Goal: Information Seeking & Learning: Learn about a topic

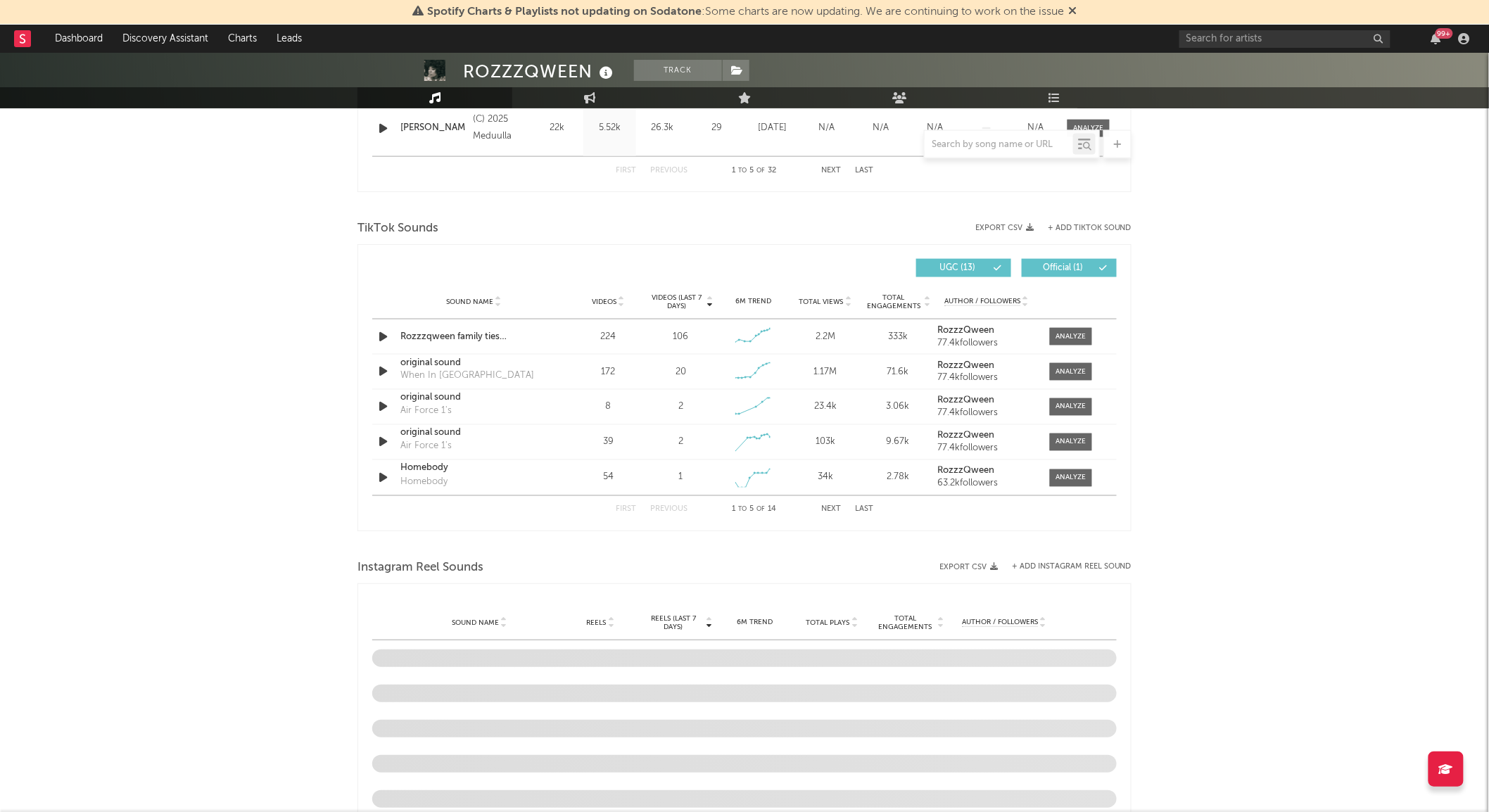
scroll to position [735, 0]
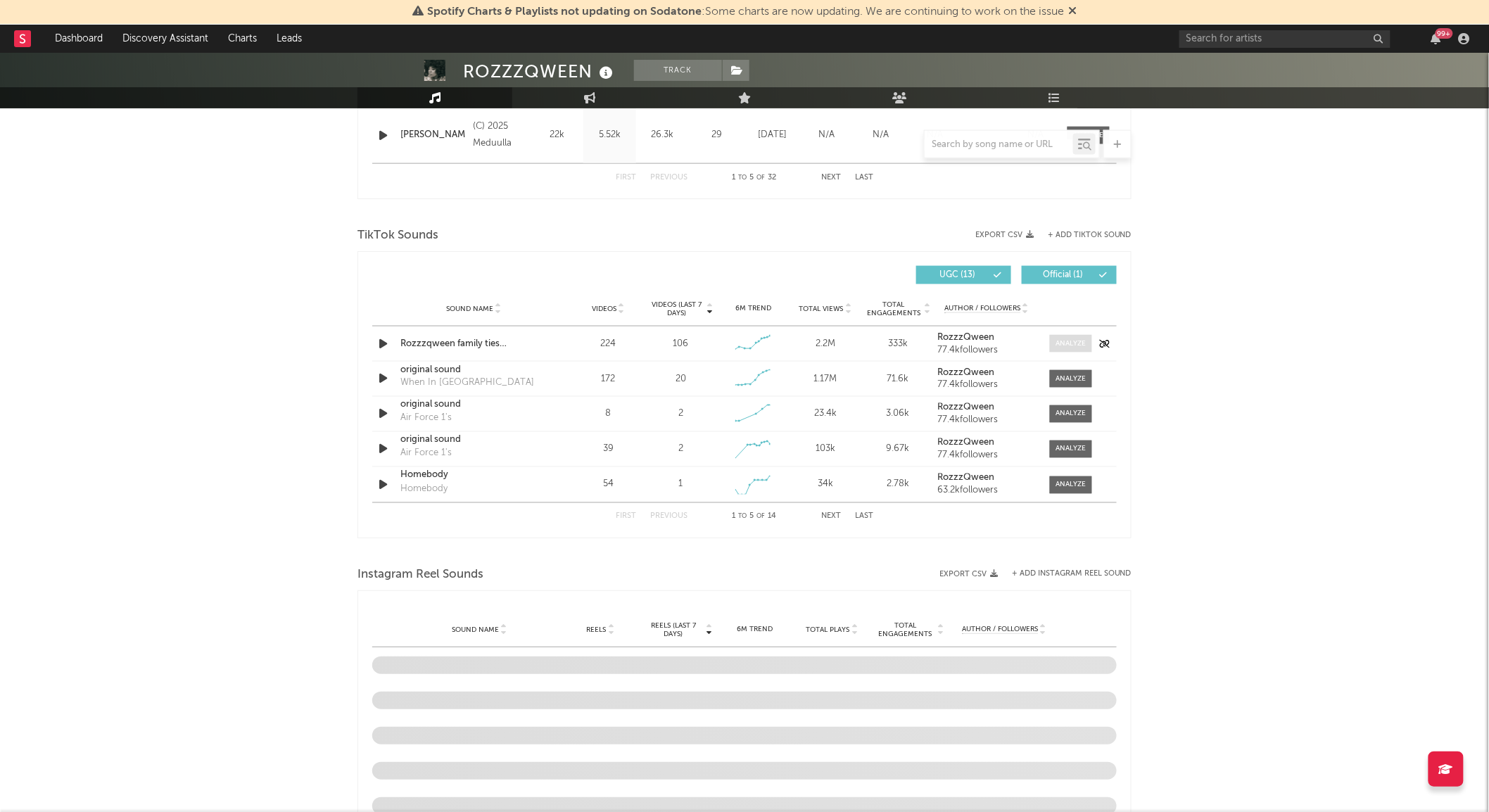
click at [1070, 347] on div at bounding box center [1071, 343] width 30 height 10
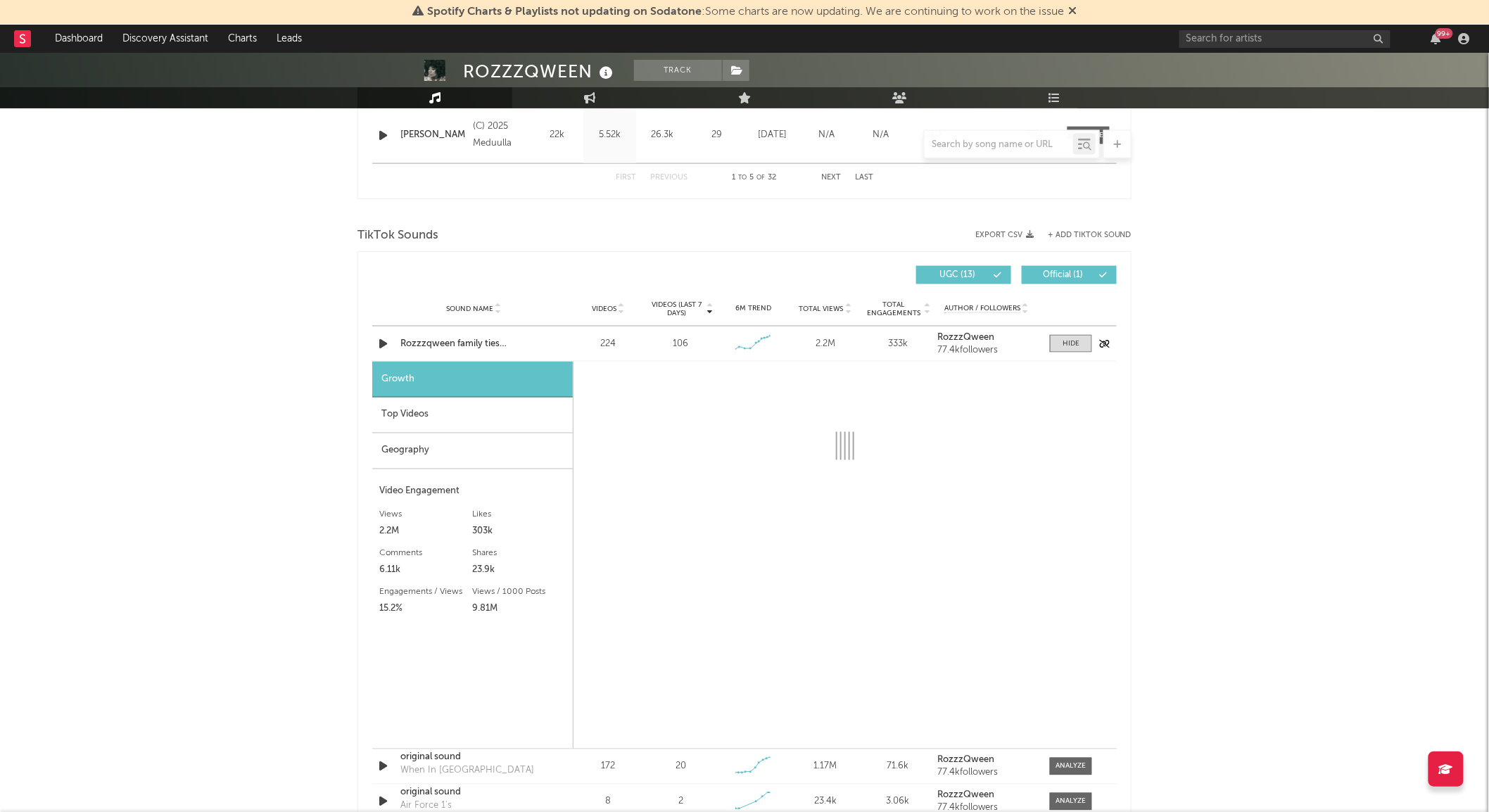
select select "1w"
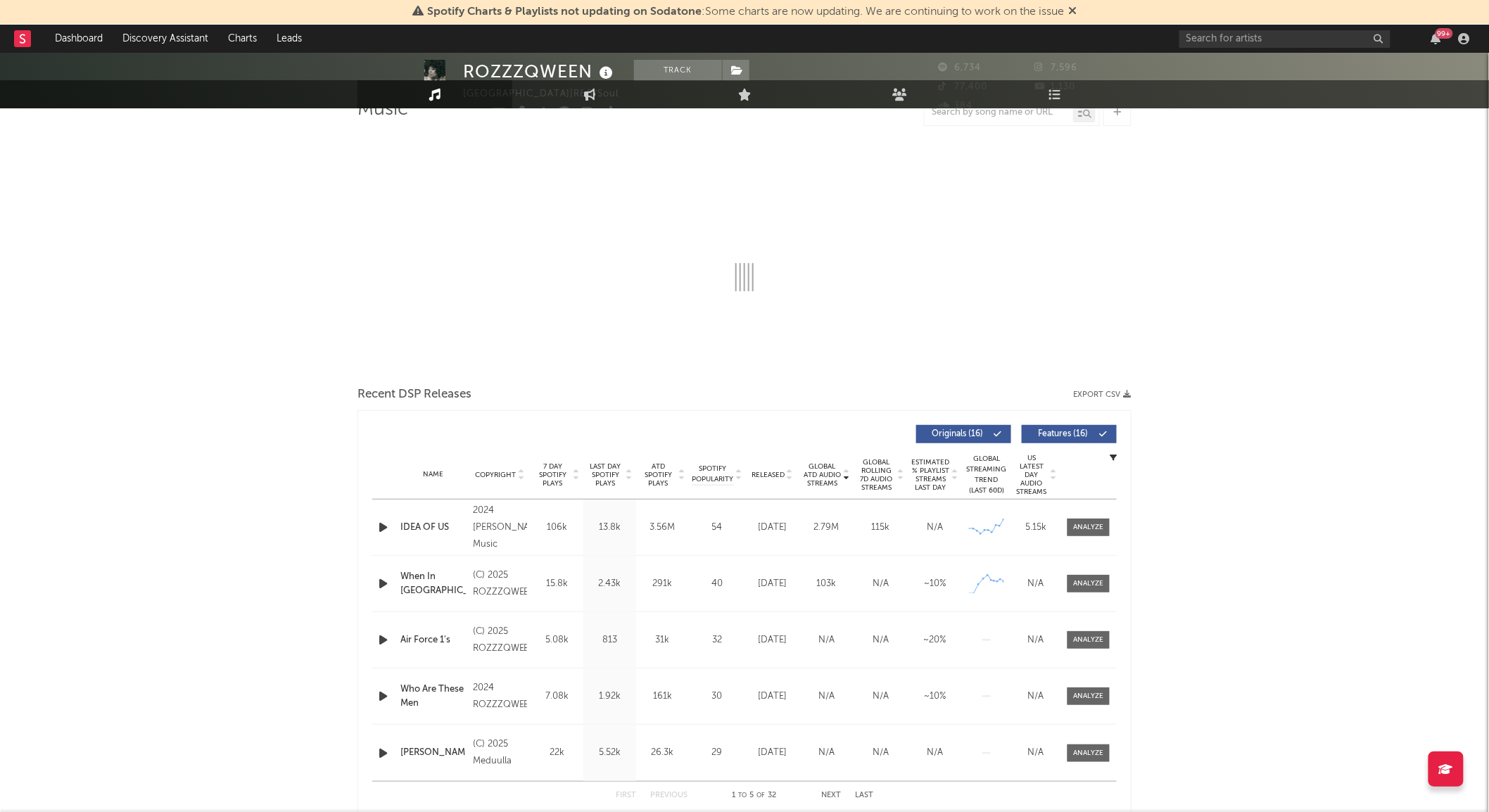
scroll to position [0, 0]
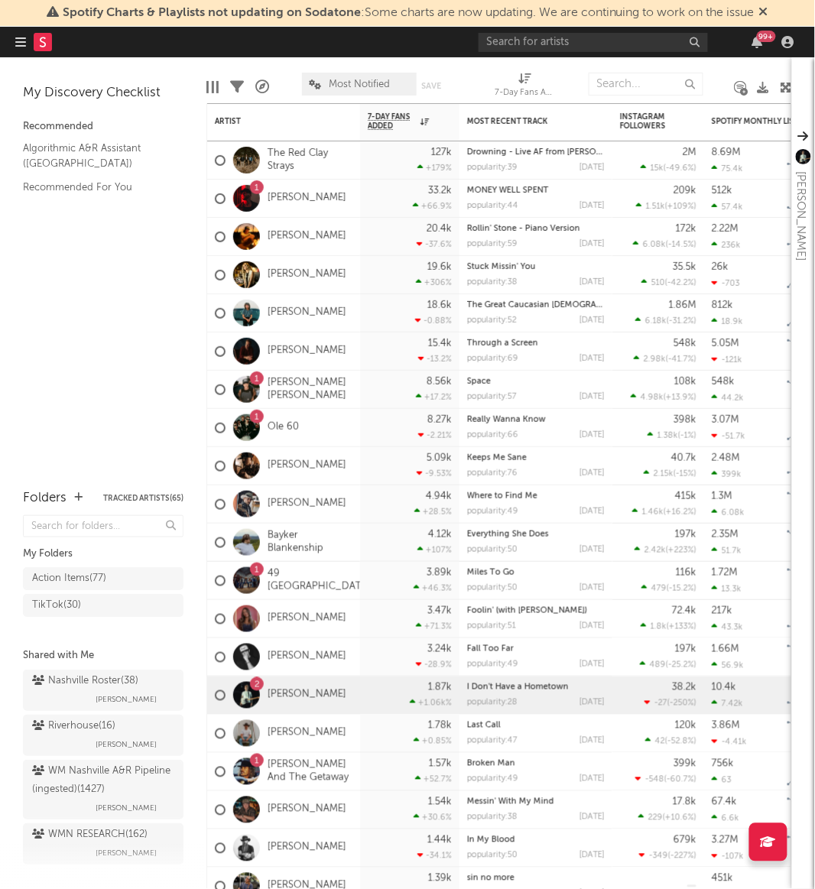
click at [627, 66] on div at bounding box center [645, 84] width 115 height 38
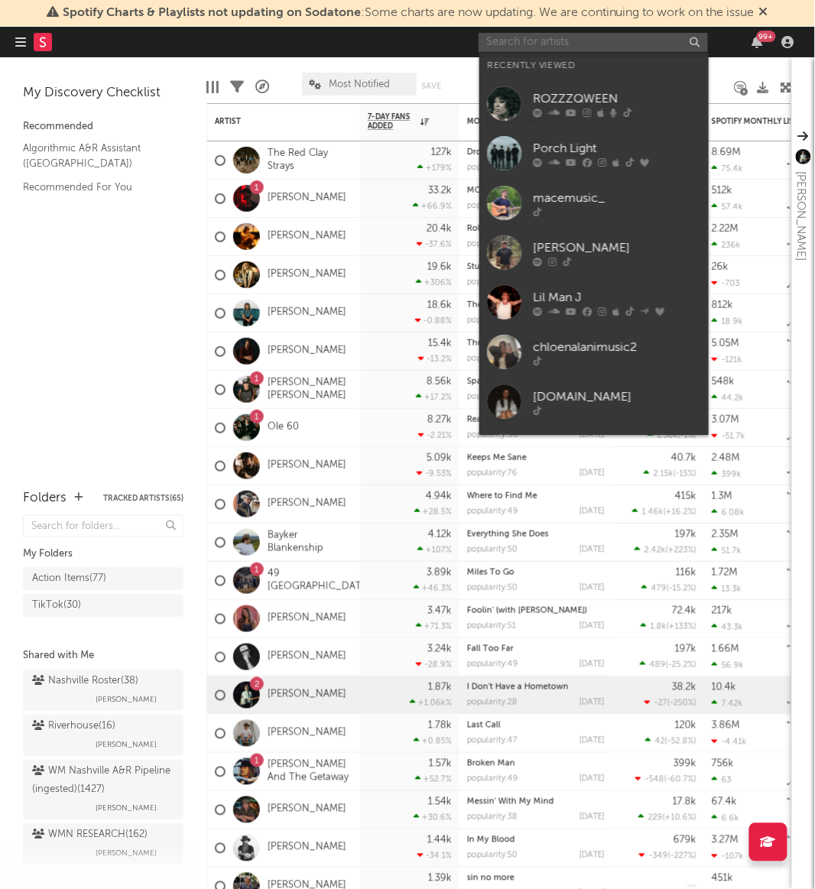
click at [585, 50] on input "text" at bounding box center [592, 42] width 229 height 19
type input "w"
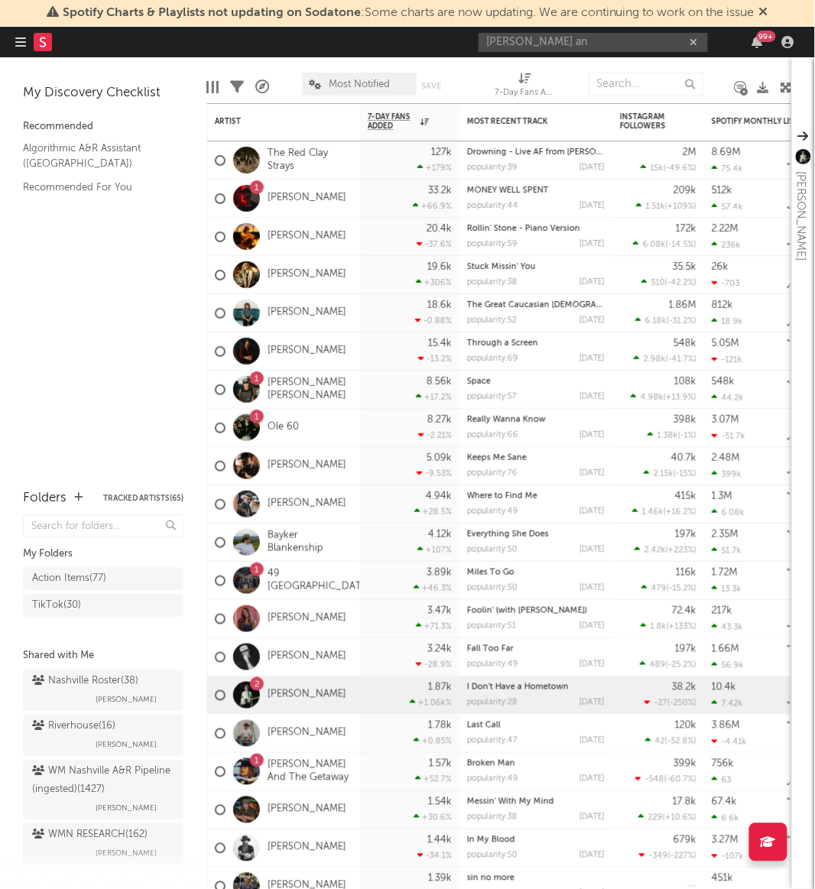
click at [518, 70] on div "7-Day Fans Added (7-Day Fans Added)" at bounding box center [524, 87] width 61 height 44
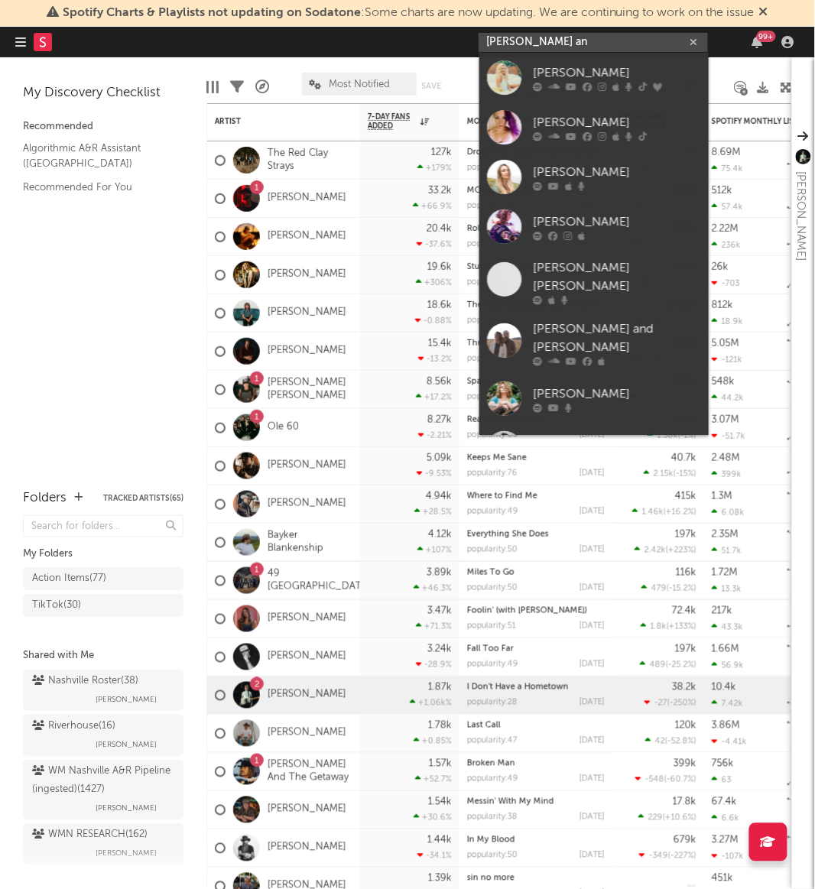
click at [552, 40] on input "[PERSON_NAME] an" at bounding box center [592, 42] width 229 height 19
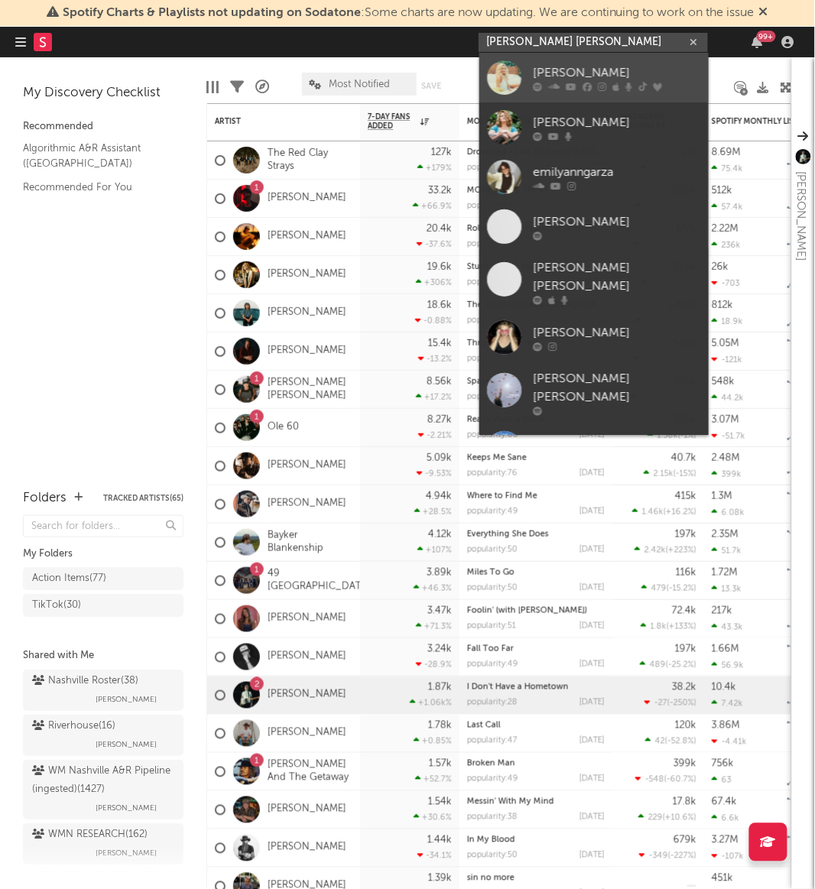
type input "[PERSON_NAME] [PERSON_NAME]"
click at [502, 78] on div at bounding box center [504, 77] width 34 height 34
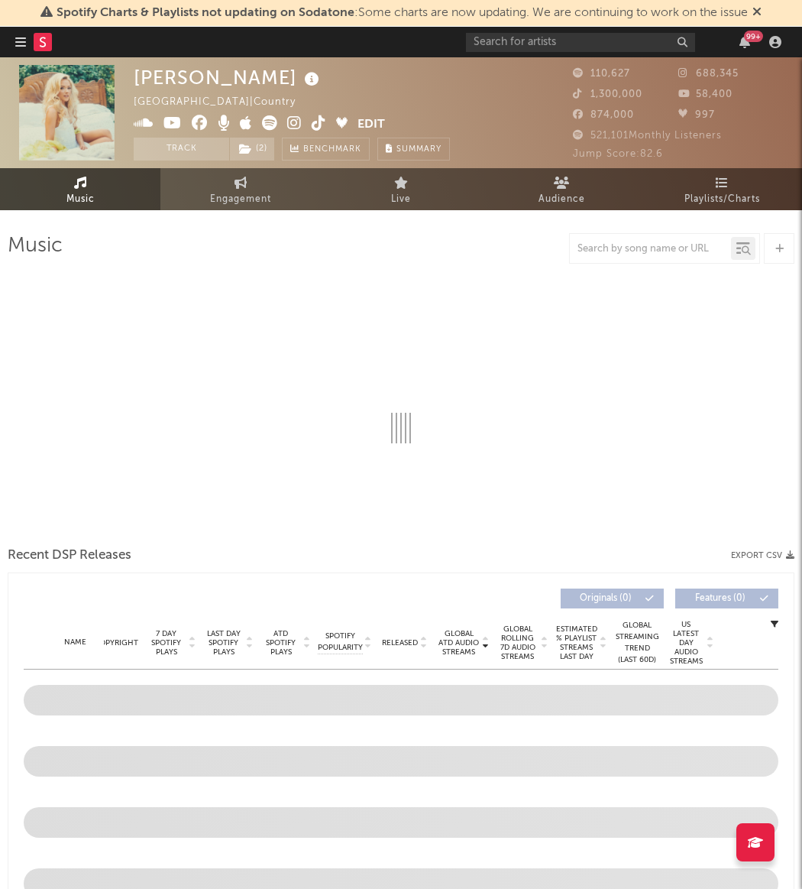
select select "6m"
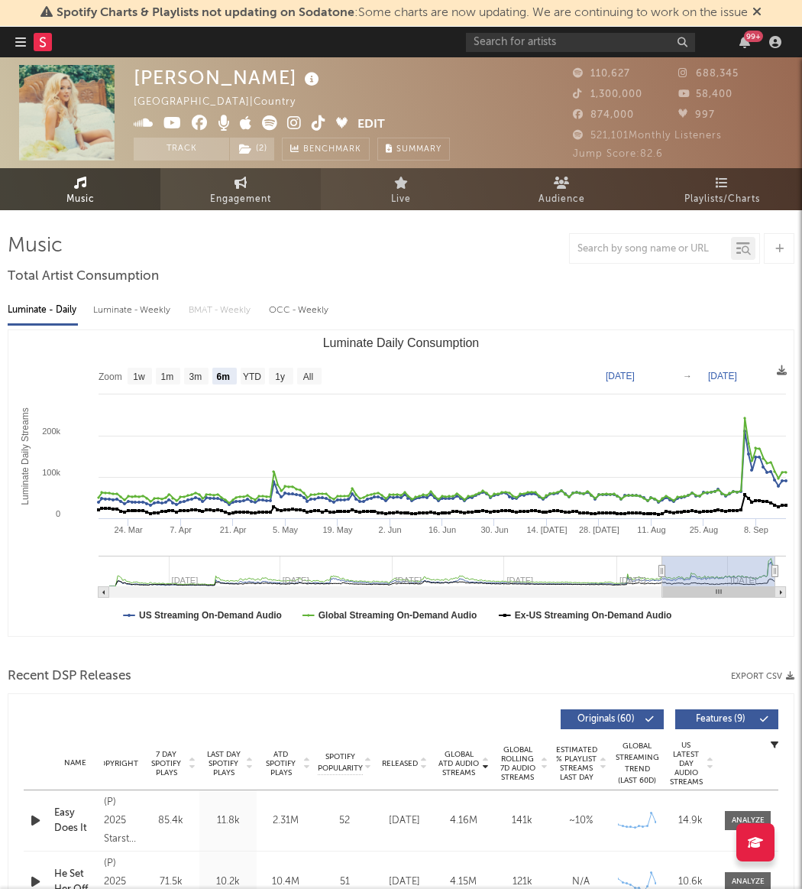
click at [229, 199] on span "Engagement" at bounding box center [240, 199] width 61 height 18
select select "1w"
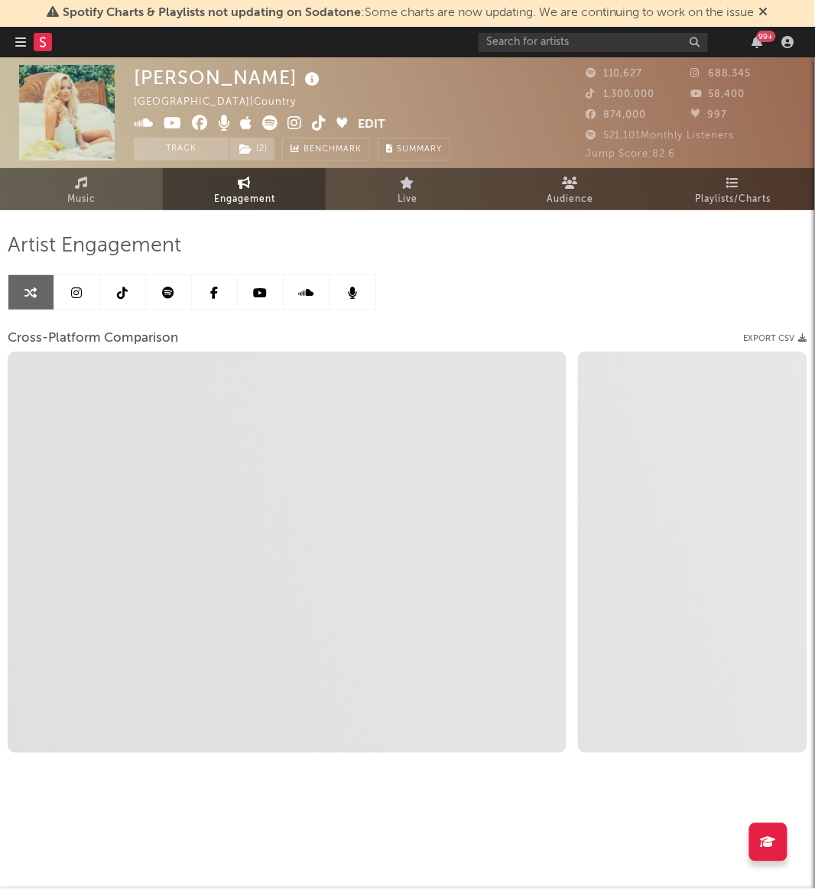
click at [88, 291] on link at bounding box center [77, 292] width 46 height 34
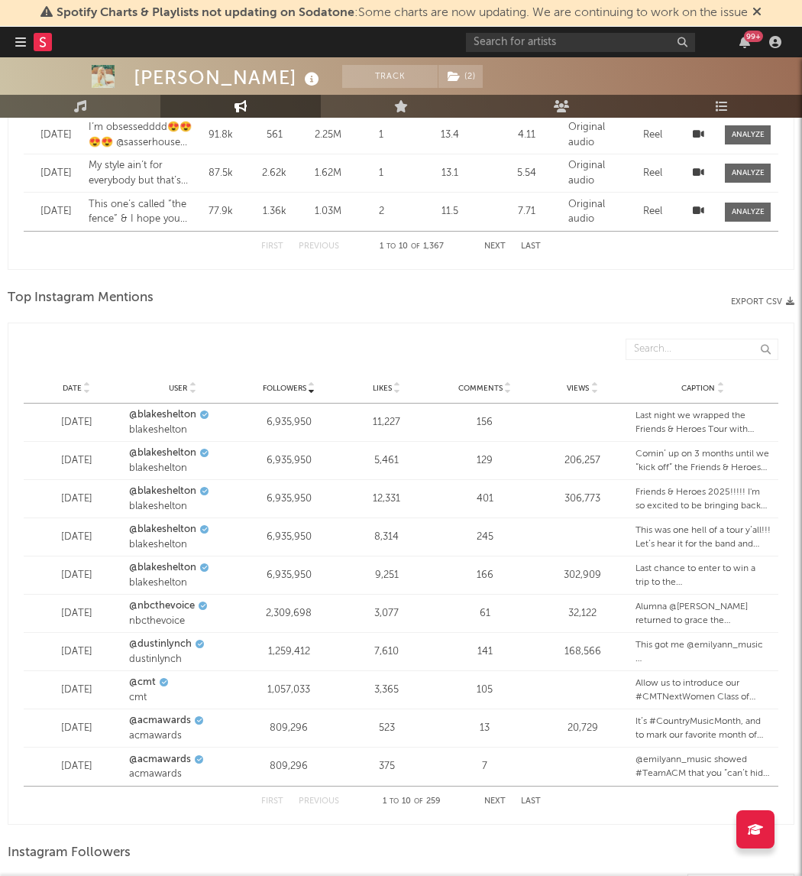
scroll to position [2101, 0]
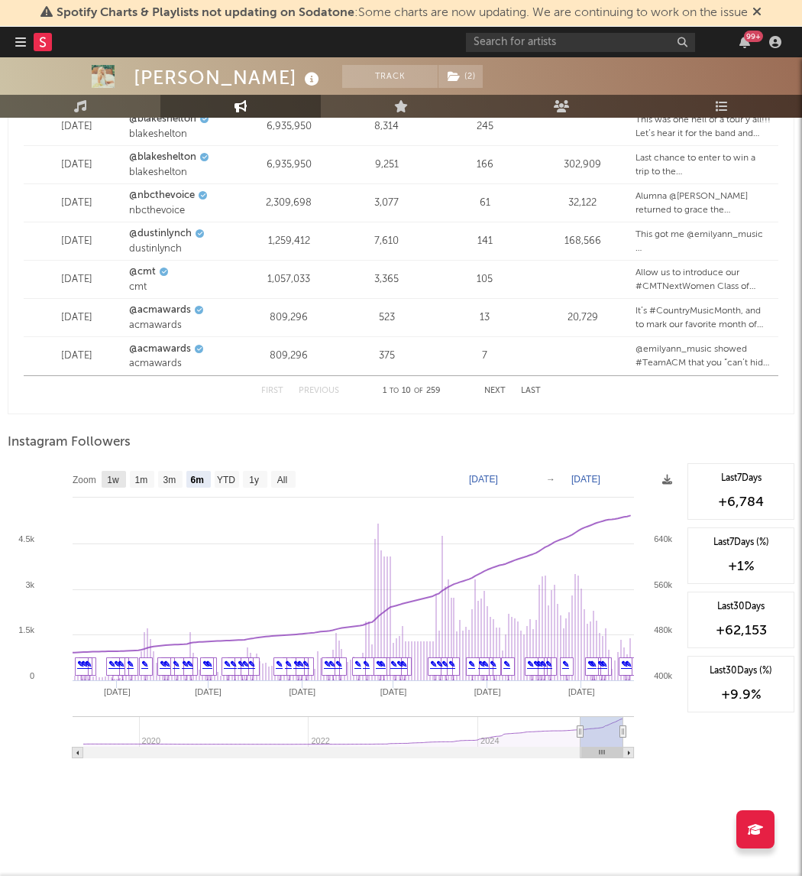
click at [109, 484] on text "1w" at bounding box center [113, 480] width 12 height 11
select select "1w"
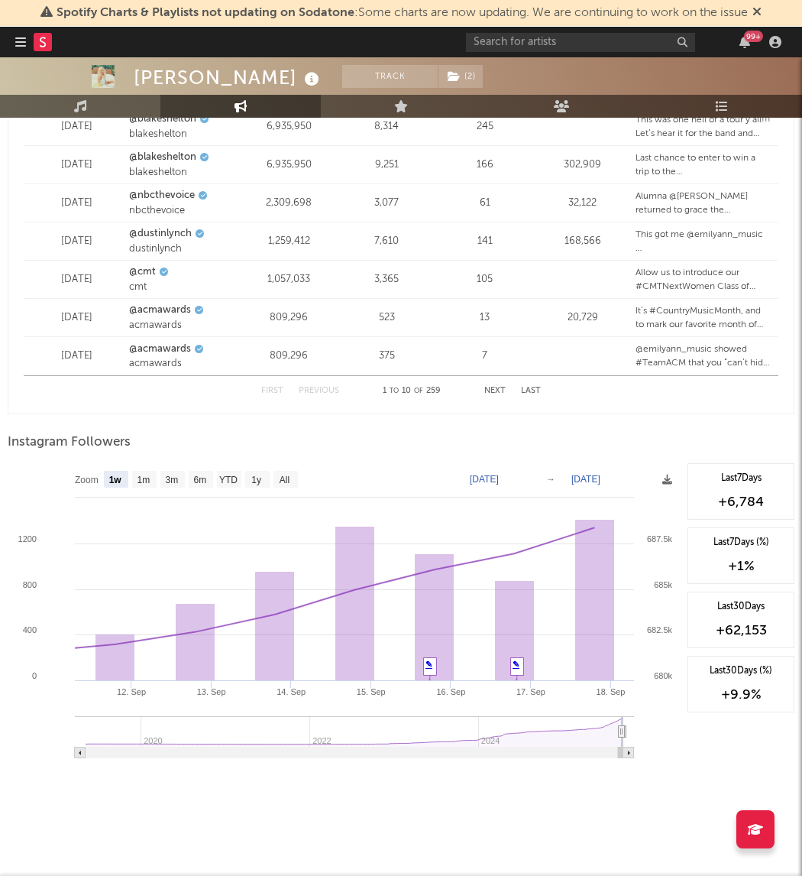
type input "[DATE]"
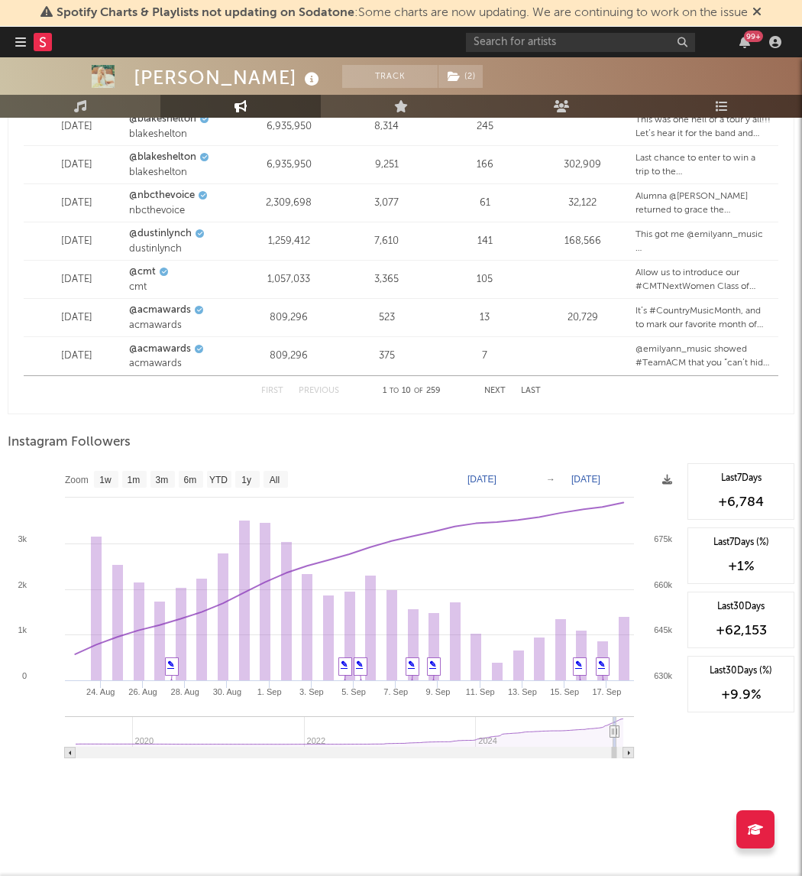
select select "1m"
type input "[DATE]"
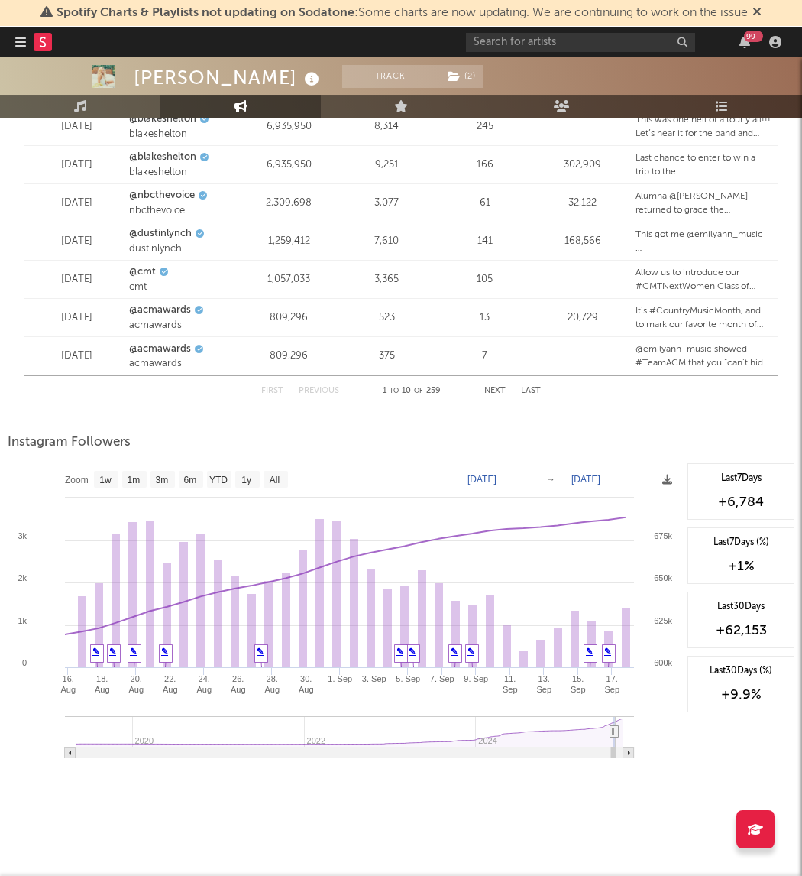
select select "1m"
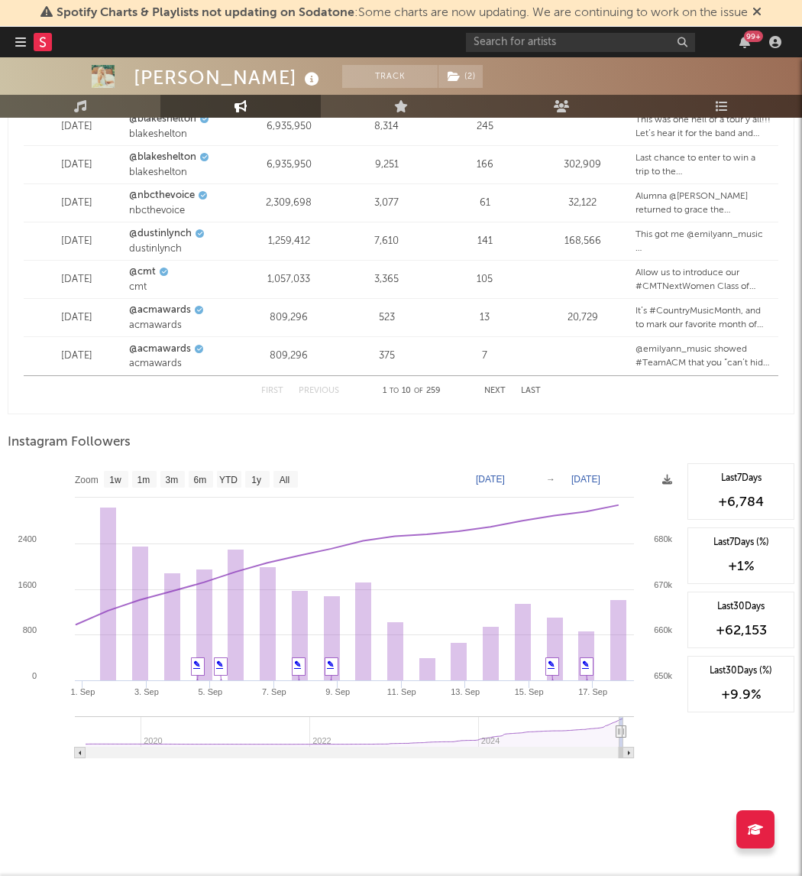
type input "[DATE]"
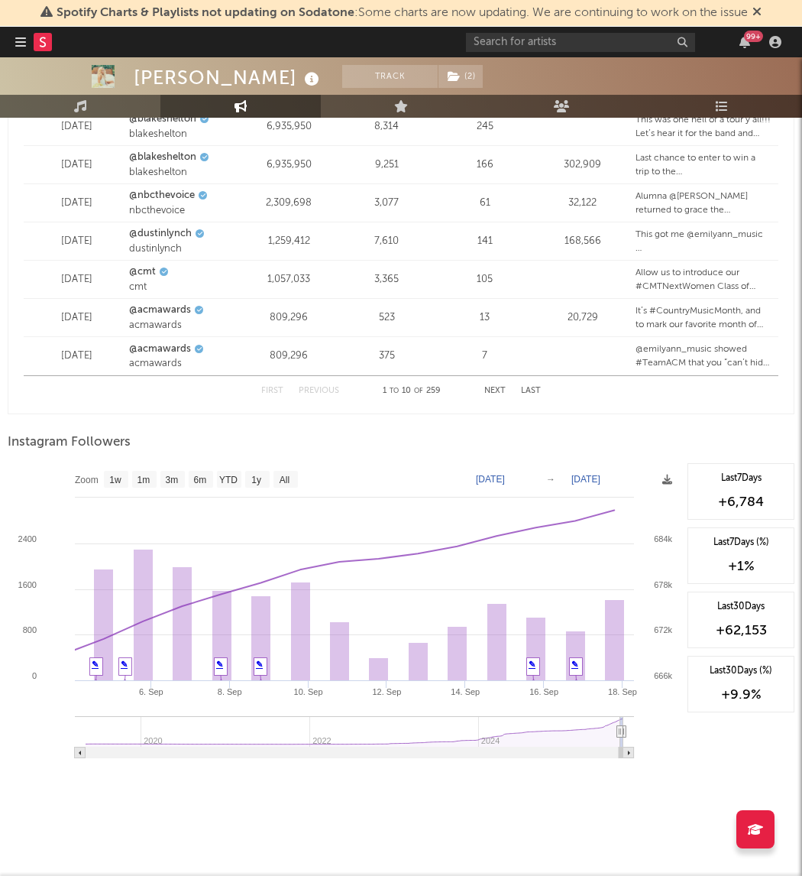
click at [620, 739] on g at bounding box center [354, 737] width 559 height 42
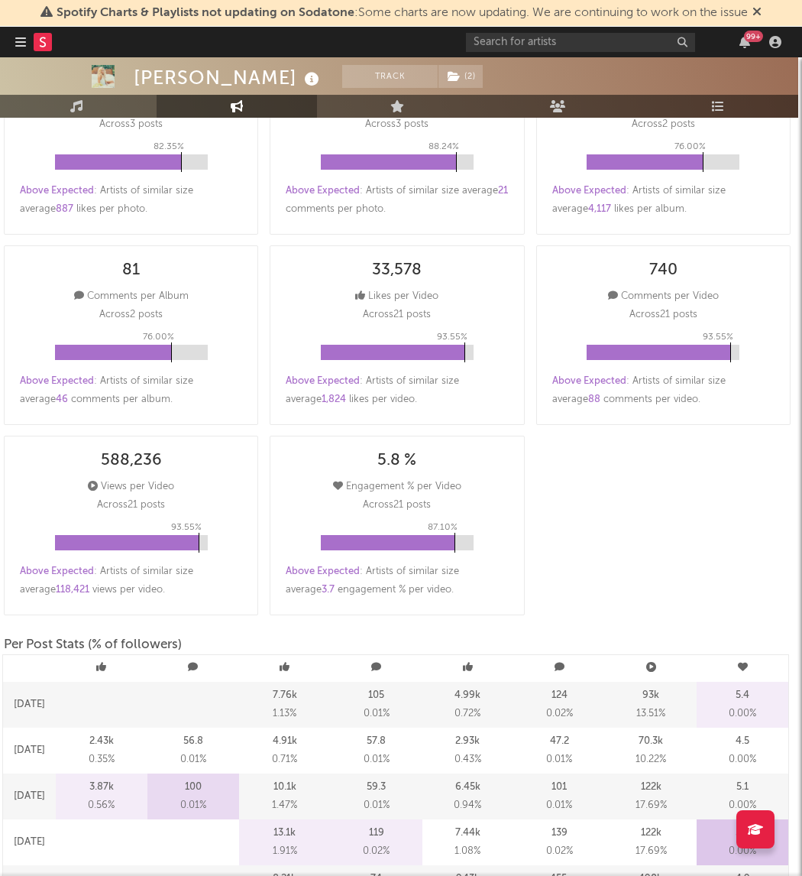
scroll to position [0, 4]
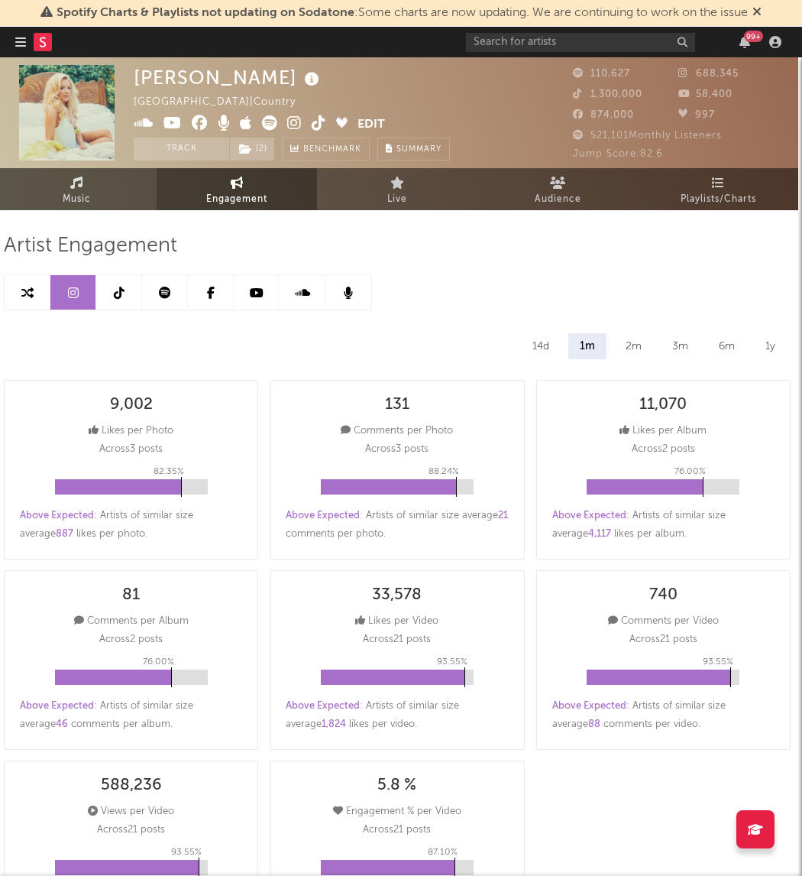
click at [81, 199] on span "Music" at bounding box center [77, 199] width 28 height 18
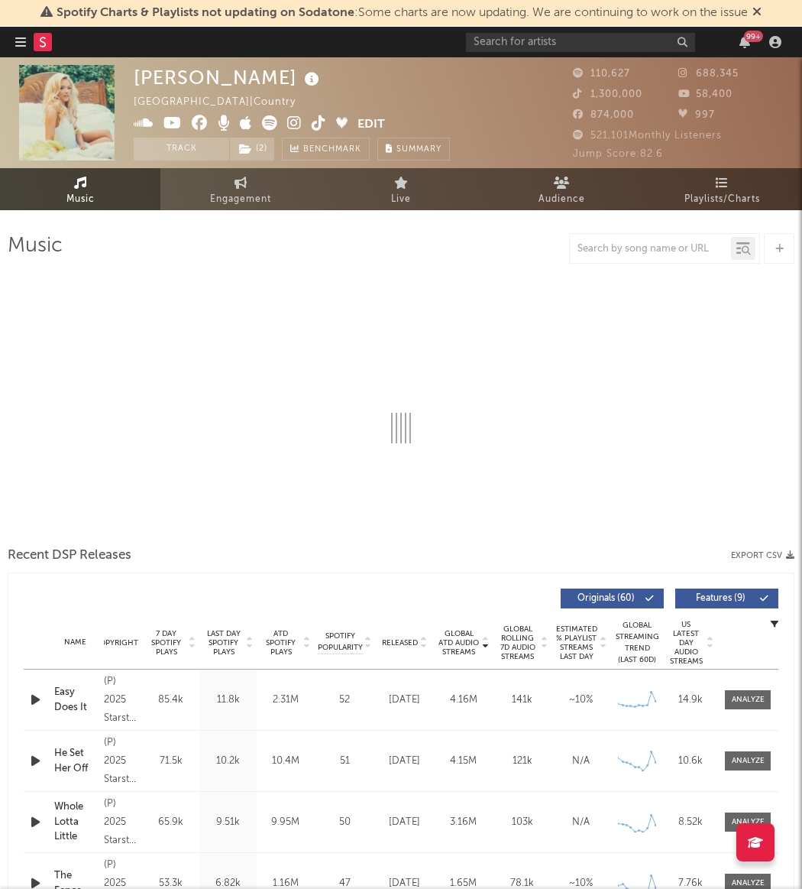
select select "6m"
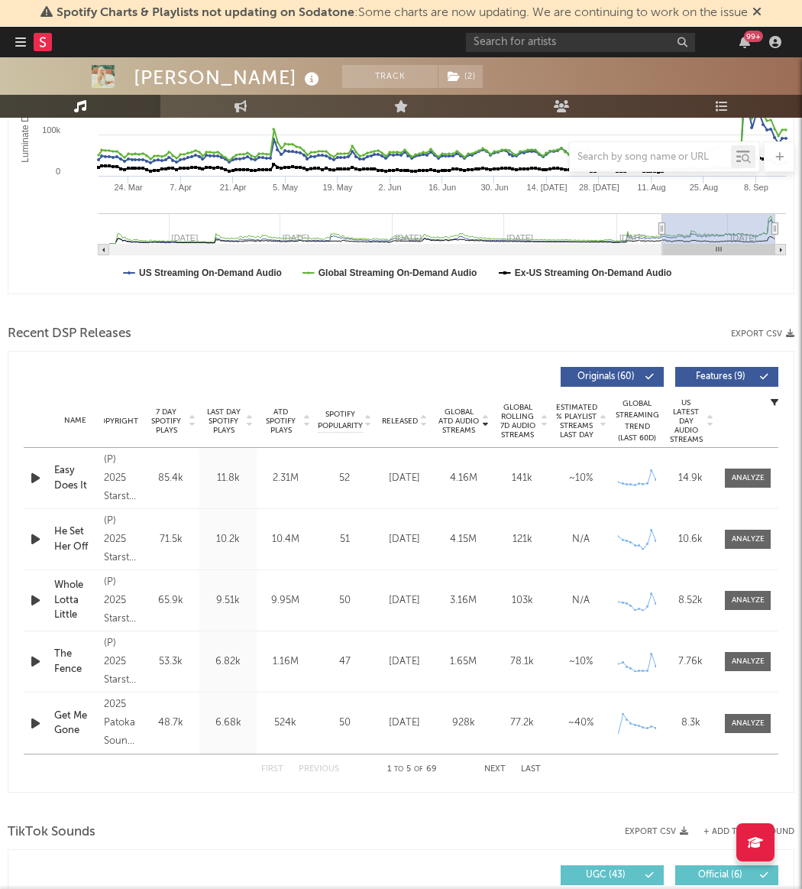
scroll to position [345, 0]
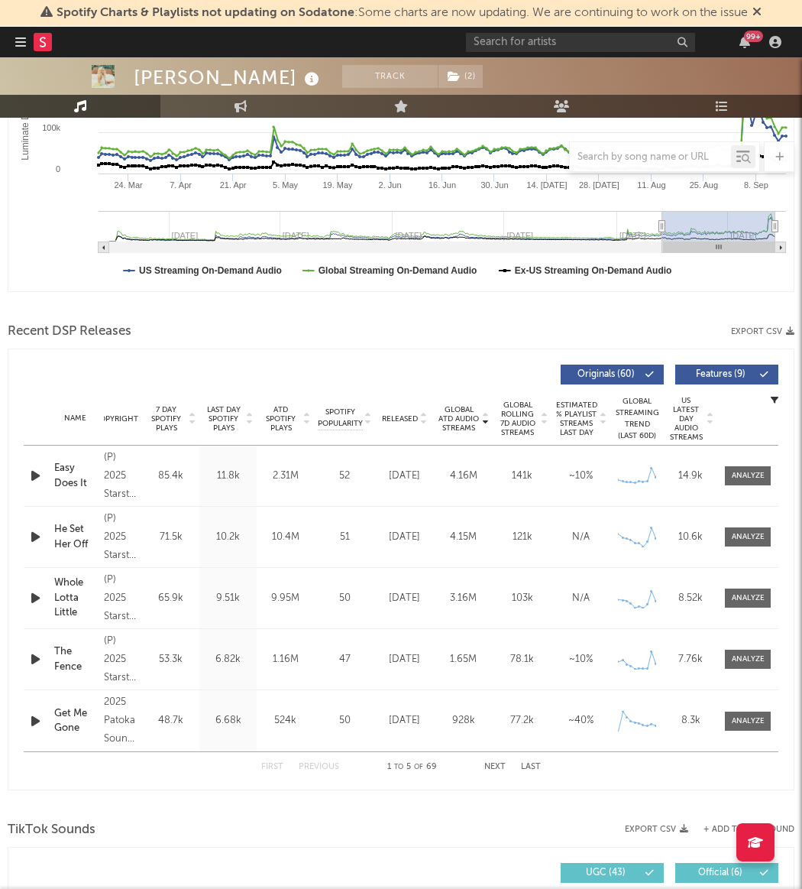
click at [215, 408] on span "Last Day Spotify Plays" at bounding box center [223, 419] width 40 height 28
click at [165, 408] on span "7 Day Spotify Plays" at bounding box center [166, 419] width 40 height 28
click at [523, 420] on span "Global Rolling 7D Audio Streams" at bounding box center [518, 418] width 42 height 37
click at [726, 481] on span at bounding box center [748, 475] width 46 height 19
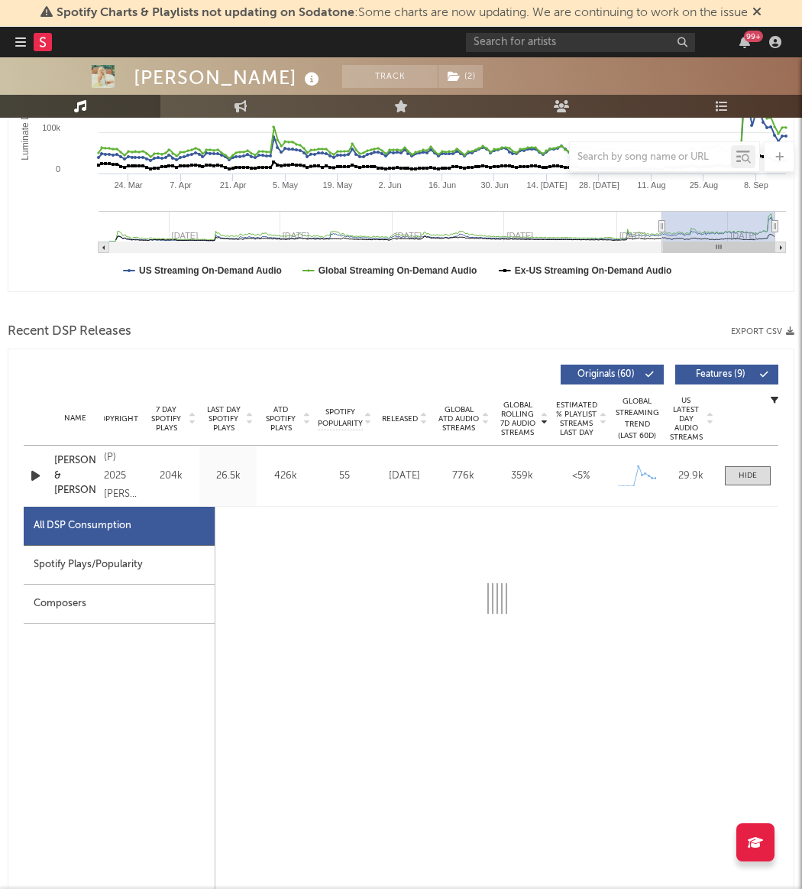
select select "1w"
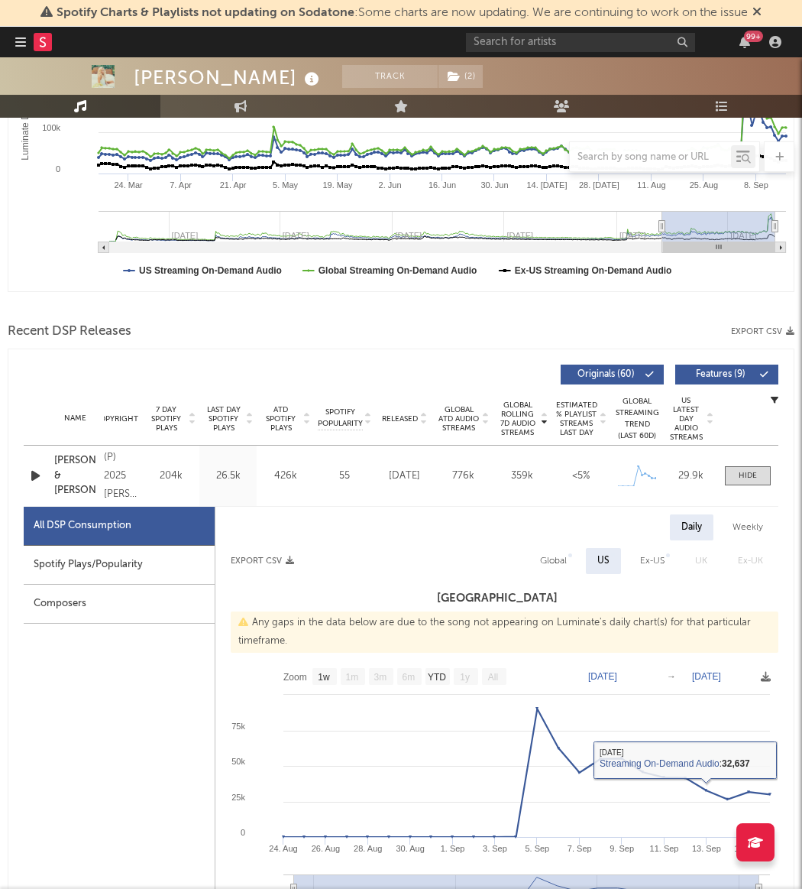
click at [566, 554] on div "Global" at bounding box center [553, 561] width 27 height 18
select select "1w"
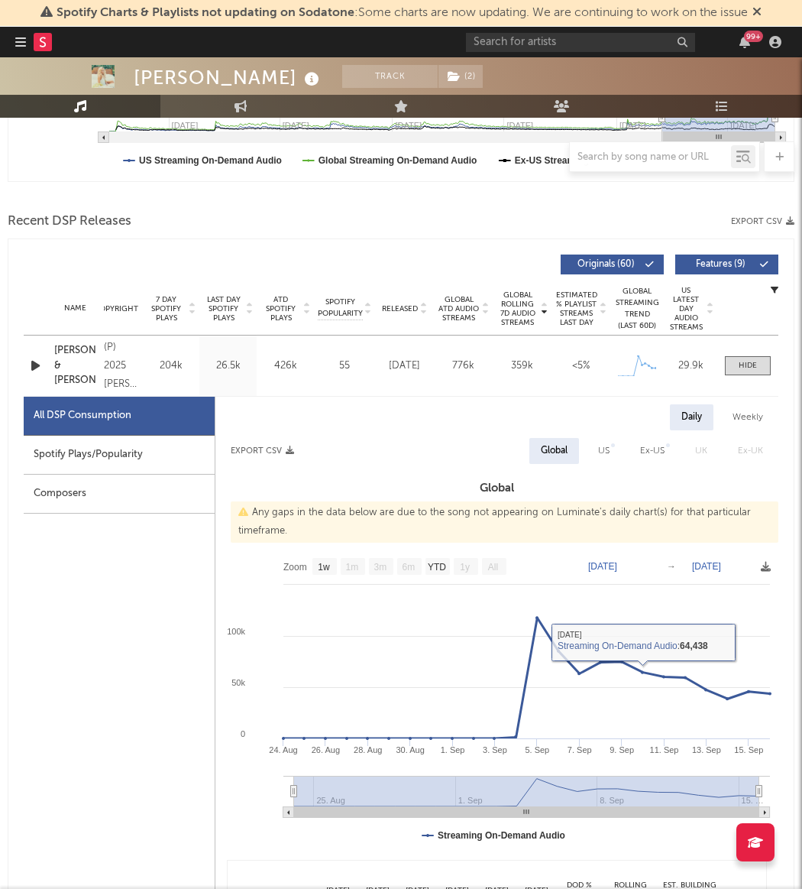
scroll to position [469, 0]
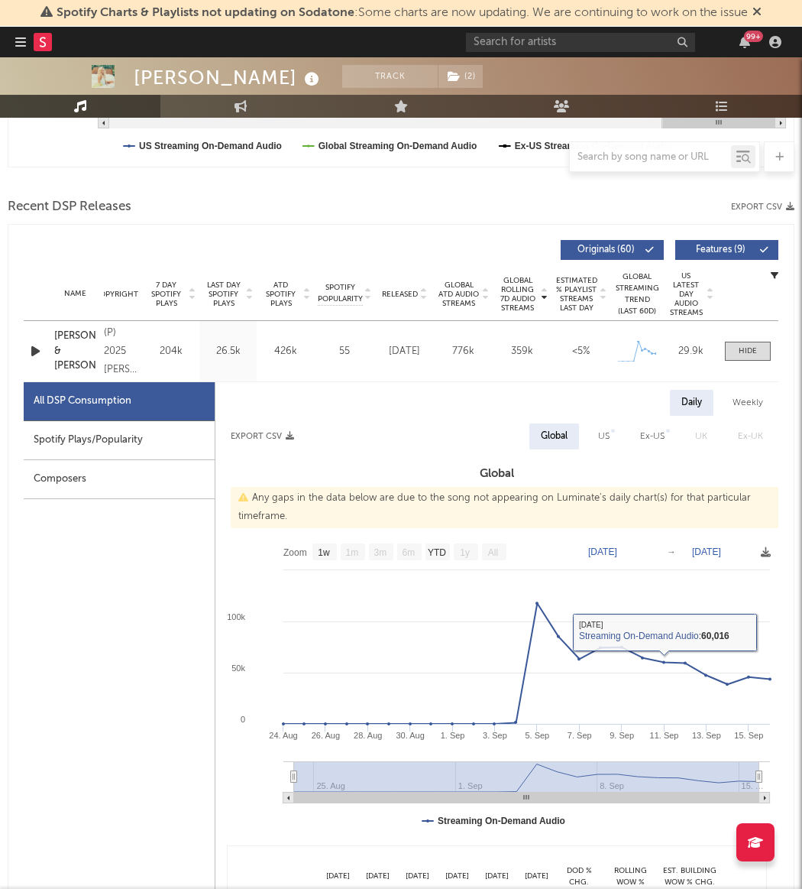
click at [617, 551] on text "[DATE]" at bounding box center [602, 551] width 29 height 11
click at [646, 546] on input "[DATE]" at bounding box center [614, 552] width 71 height 15
type input "[DATE]"
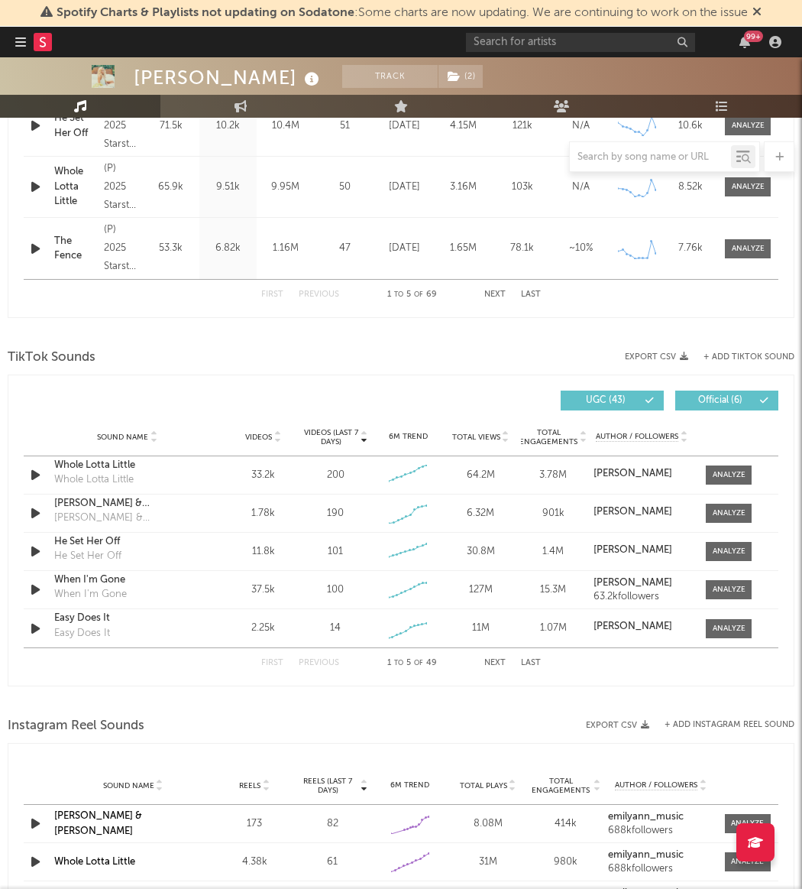
scroll to position [1544, 0]
click at [734, 520] on span at bounding box center [729, 512] width 46 height 19
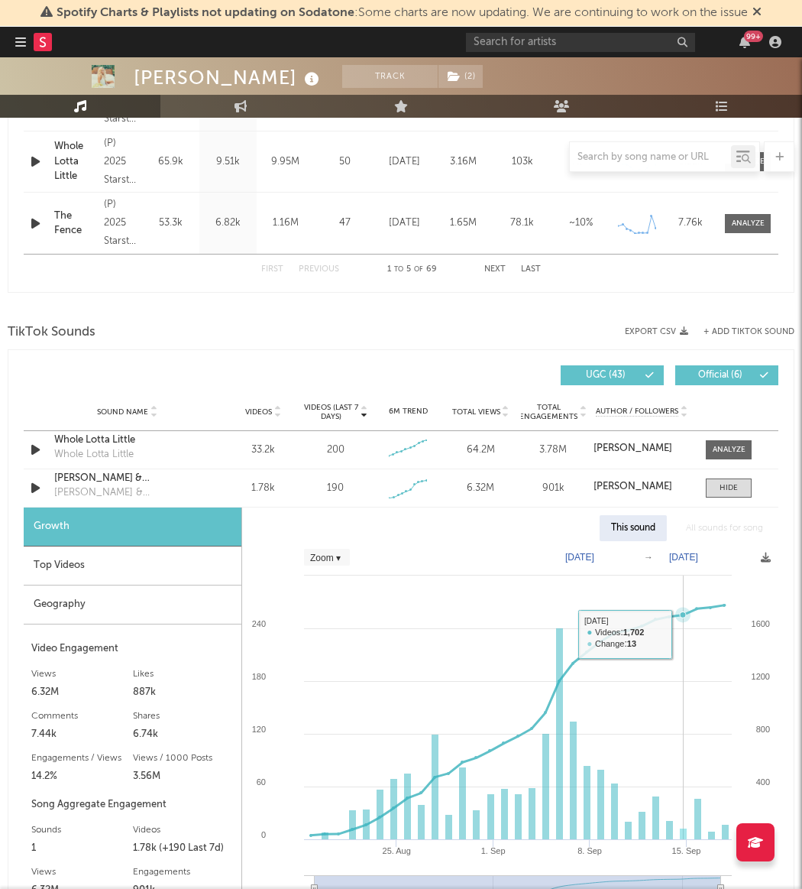
scroll to position [1570, 0]
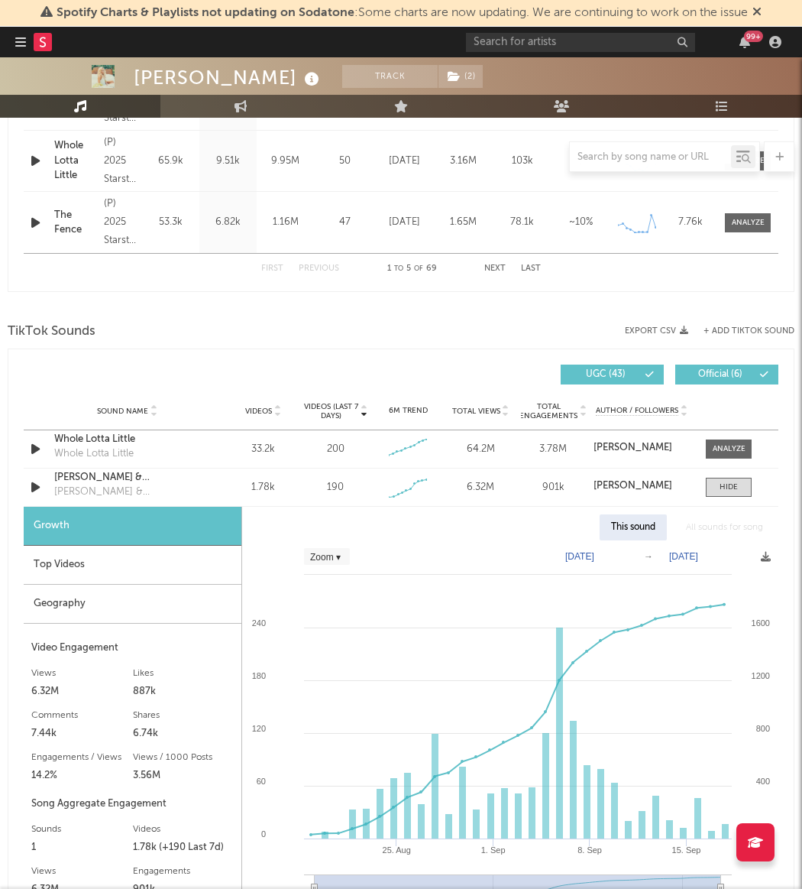
click at [517, 28] on div "99 +" at bounding box center [626, 42] width 321 height 31
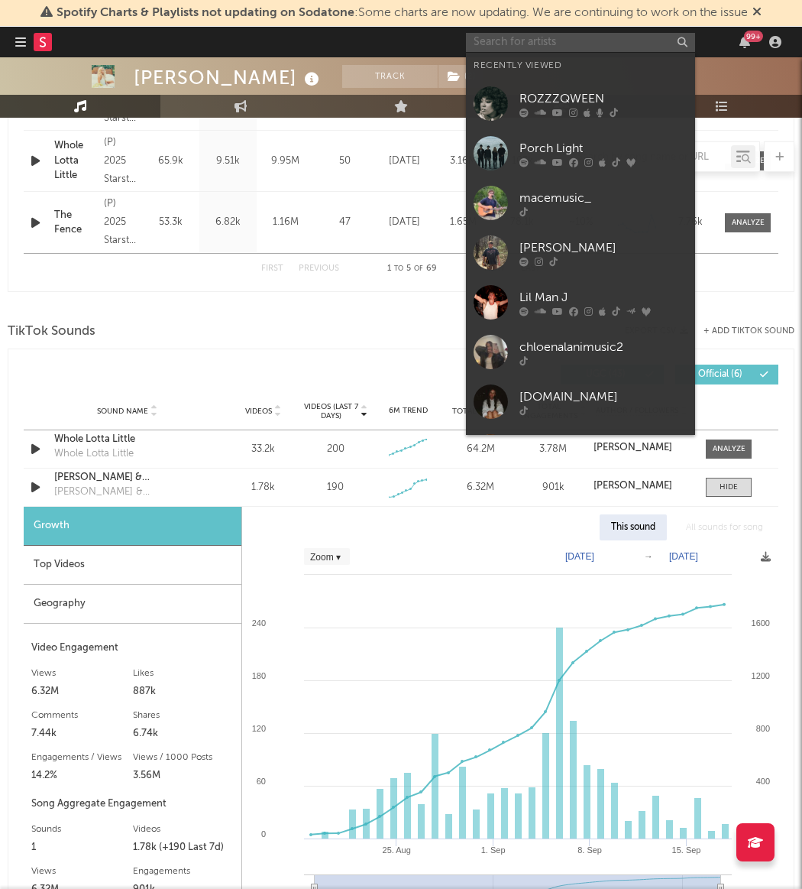
click at [501, 37] on input "text" at bounding box center [580, 42] width 229 height 19
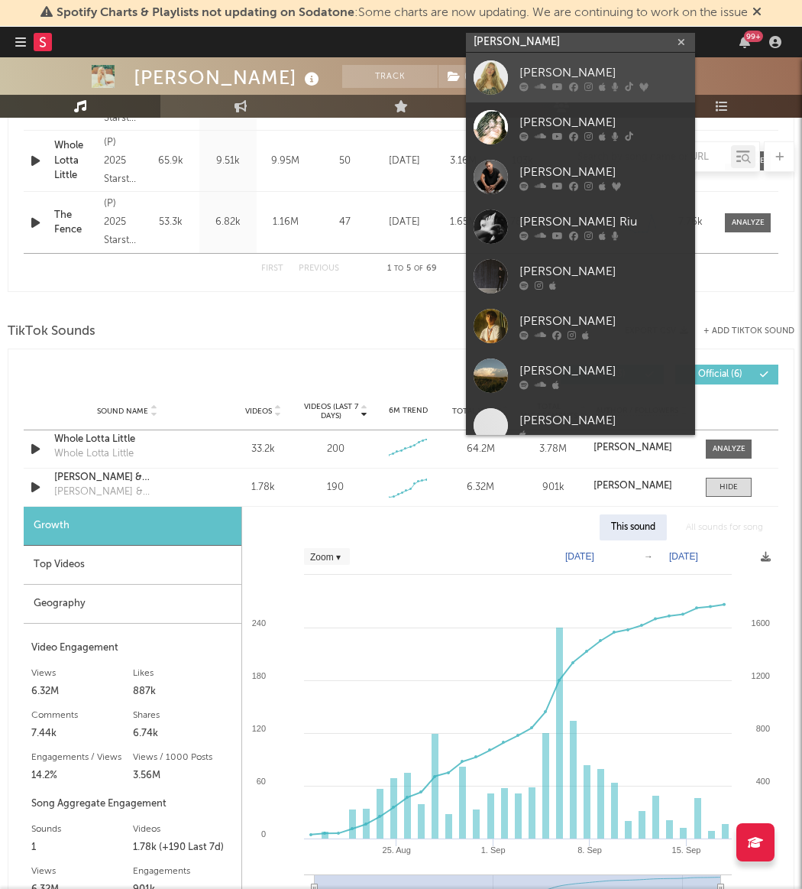
type input "[PERSON_NAME]"
click at [491, 76] on div at bounding box center [491, 77] width 34 height 34
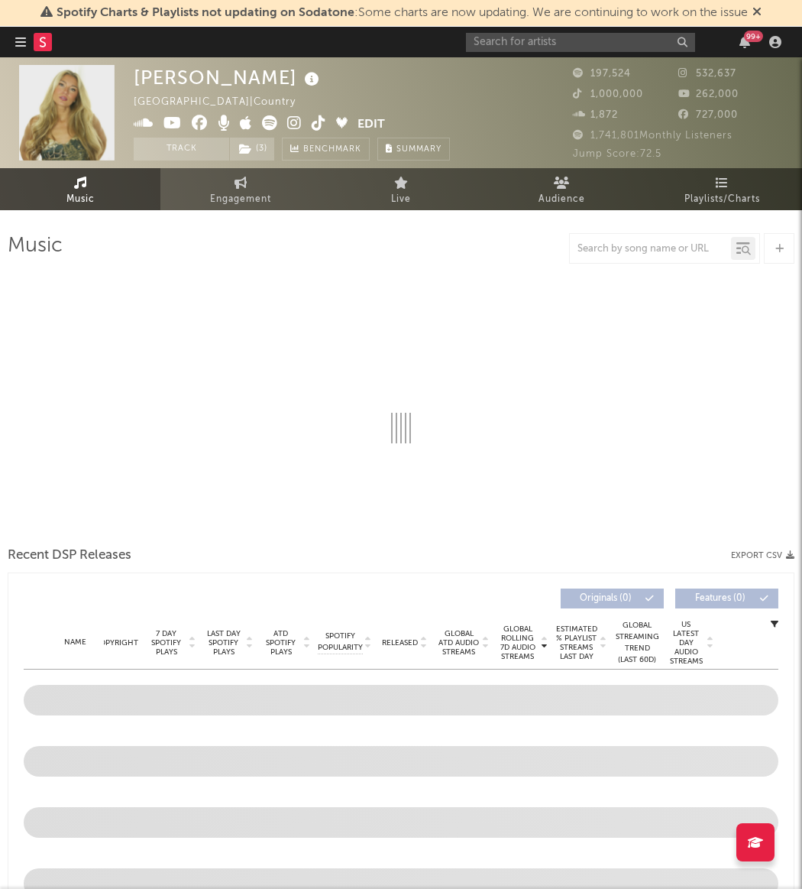
select select "6m"
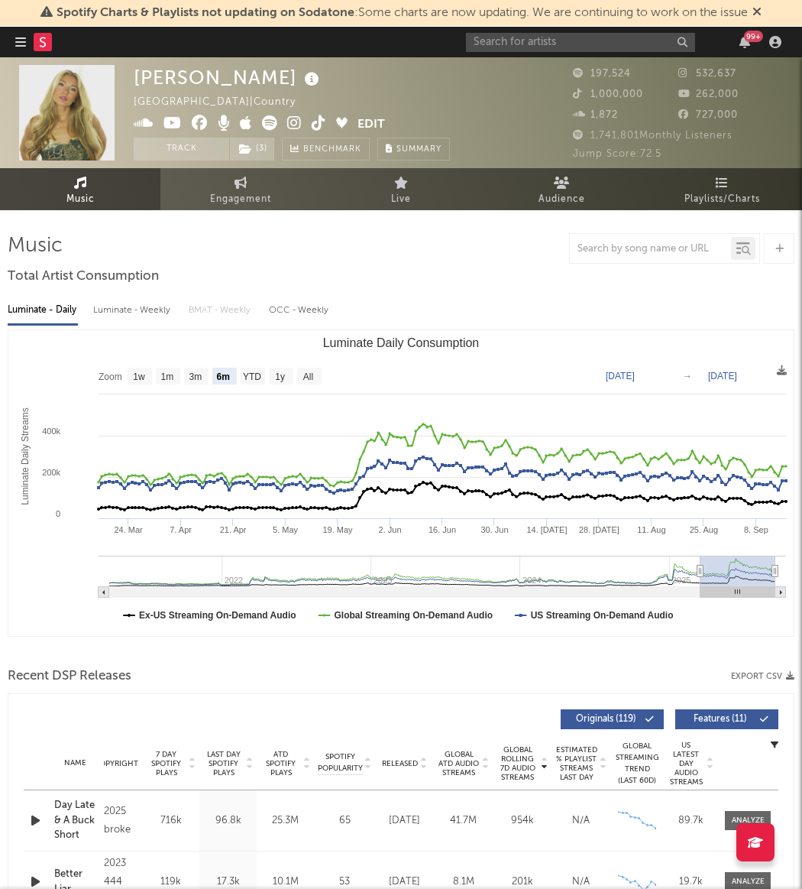
click at [146, 303] on div "Luminate - Weekly" at bounding box center [133, 310] width 80 height 26
select select "6m"
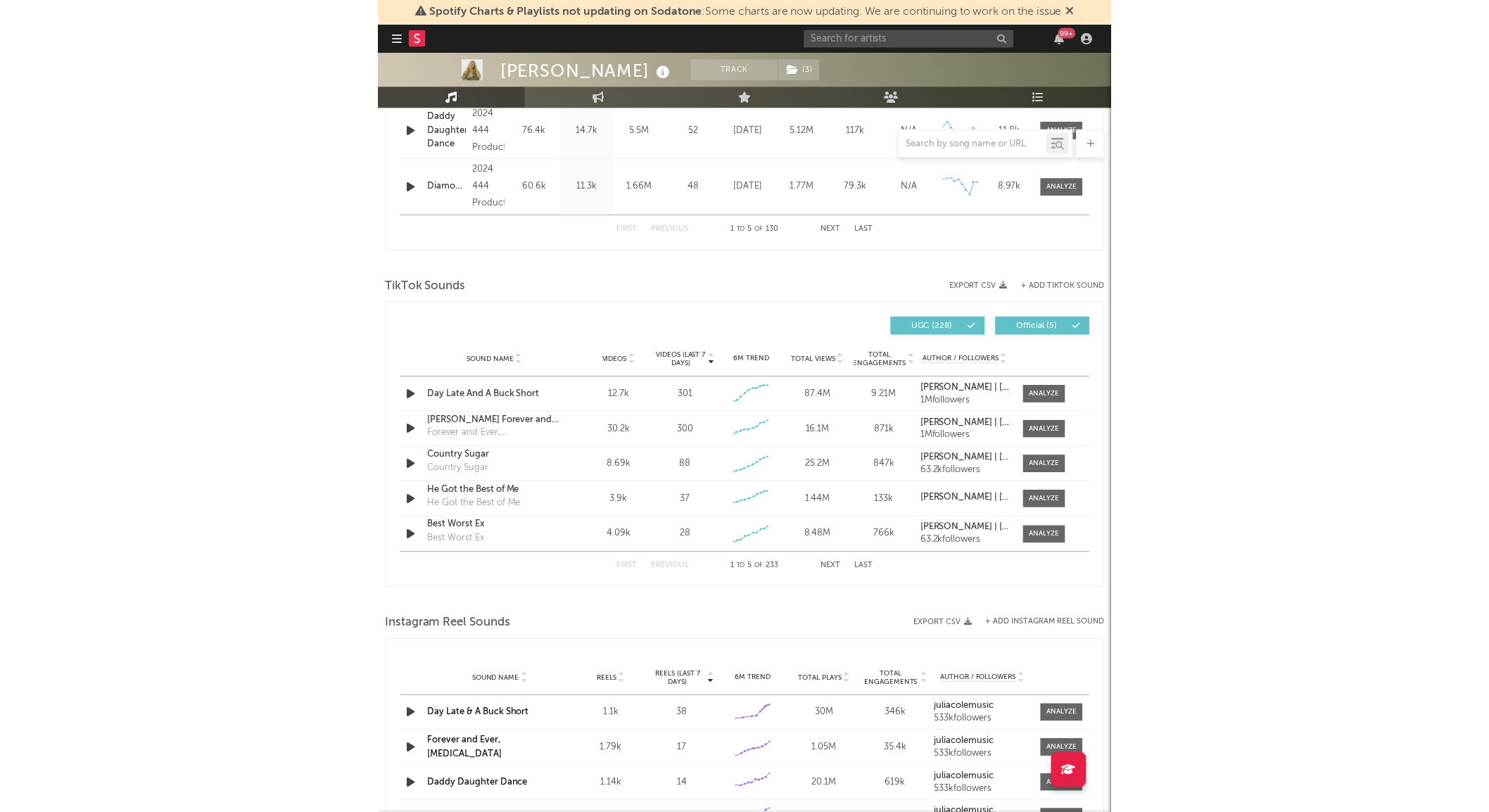
scroll to position [794, 0]
